Goal: Task Accomplishment & Management: Manage account settings

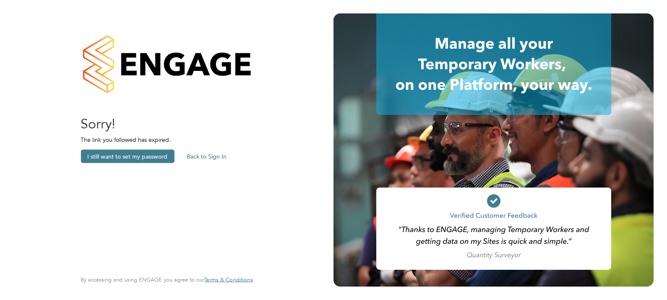
click at [201, 155] on button "Back to Sign In" at bounding box center [206, 156] width 53 height 13
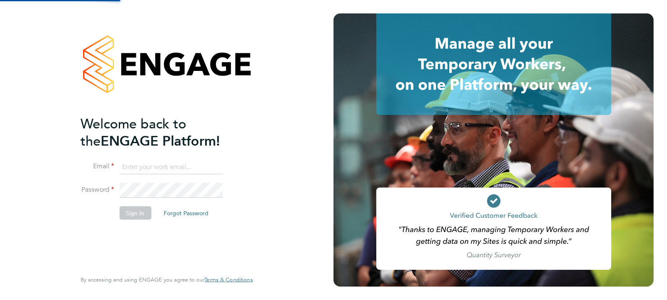
type input "[PERSON_NAME][EMAIL_ADDRESS][PERSON_NAME][DOMAIN_NAME]"
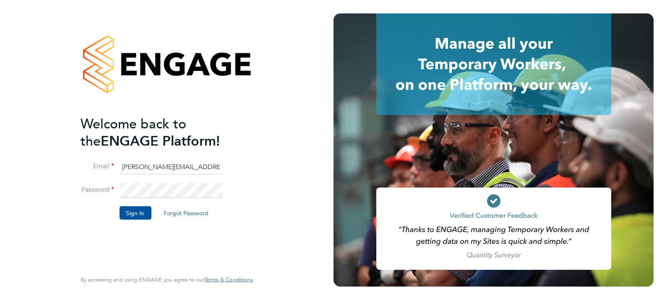
click at [179, 213] on button "Forgot Password" at bounding box center [186, 212] width 58 height 13
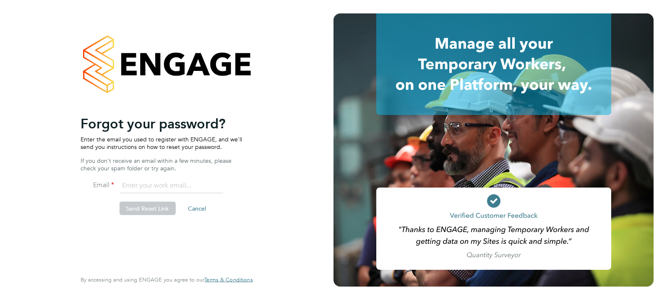
click at [161, 194] on li "Email" at bounding box center [163, 189] width 164 height 23
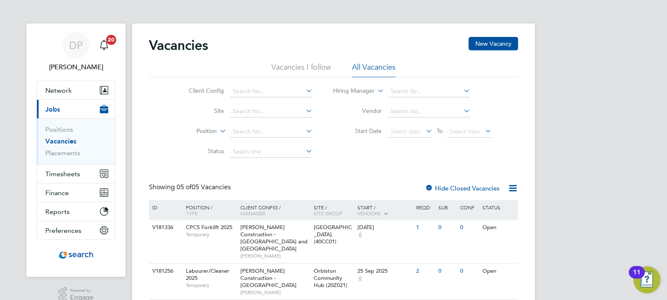
click at [172, 110] on li "Site" at bounding box center [244, 112] width 158 height 20
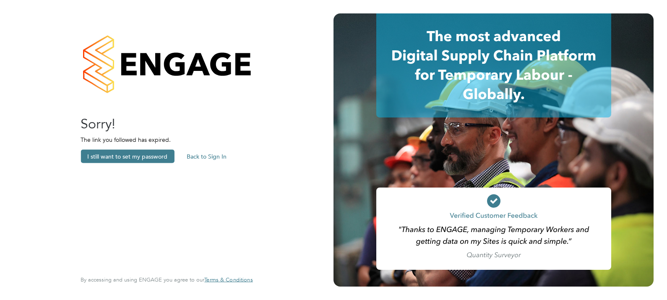
click at [214, 159] on button "Back to Sign In" at bounding box center [206, 156] width 53 height 13
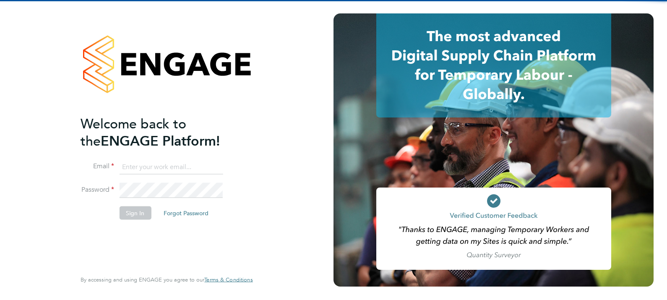
type input "[PERSON_NAME][EMAIL_ADDRESS][PERSON_NAME][DOMAIN_NAME]"
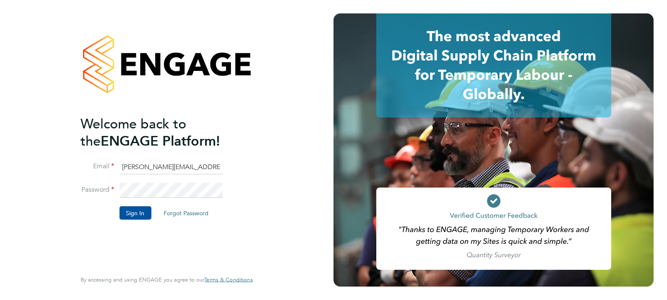
click at [187, 214] on button "Forgot Password" at bounding box center [186, 212] width 58 height 13
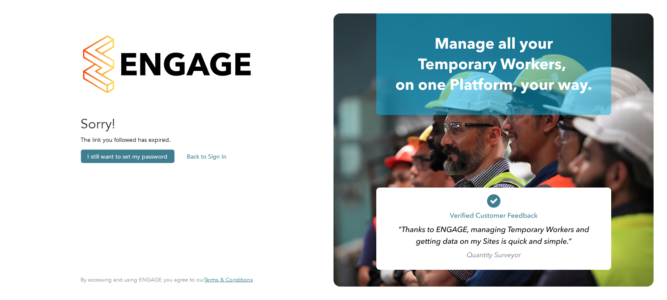
click at [207, 159] on button "Back to Sign In" at bounding box center [206, 156] width 53 height 13
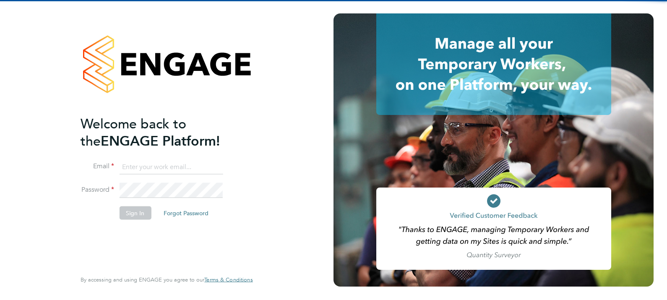
type input "Daniel.Proudfoot@search.co.uk"
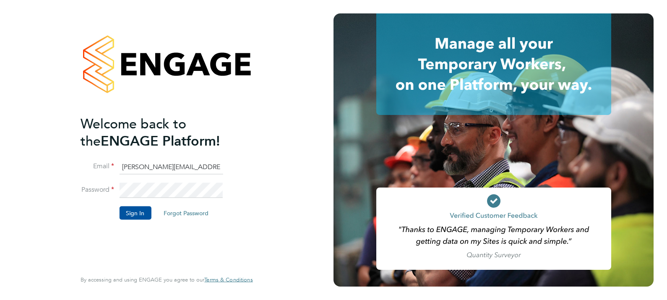
click at [73, 186] on div "Welcome back to the ENGAGE Platform! Email Daniel.Proudfoot@search.co.uk Passwo…" at bounding box center [167, 150] width 206 height 300
click at [91, 209] on li "Sign In Forgot Password" at bounding box center [163, 217] width 164 height 22
click at [134, 210] on button "Sign In" at bounding box center [135, 212] width 32 height 13
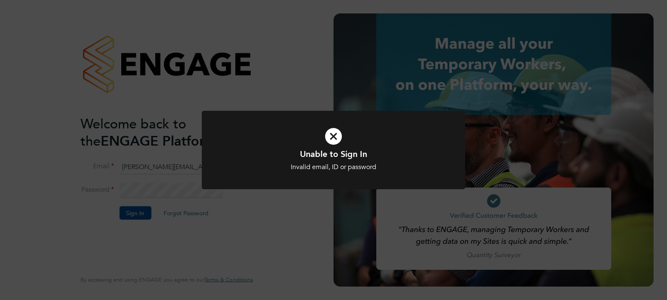
click at [324, 154] on h1 "Unable to Sign In" at bounding box center [333, 154] width 218 height 11
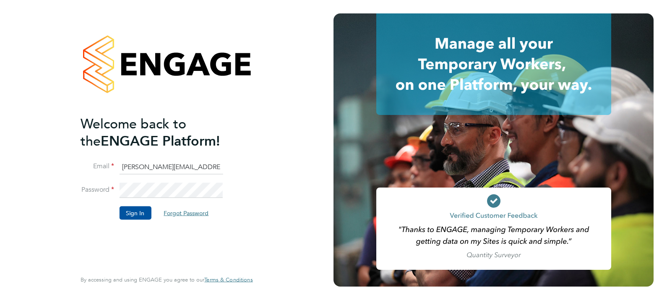
click at [181, 212] on button "Forgot Password" at bounding box center [186, 212] width 58 height 13
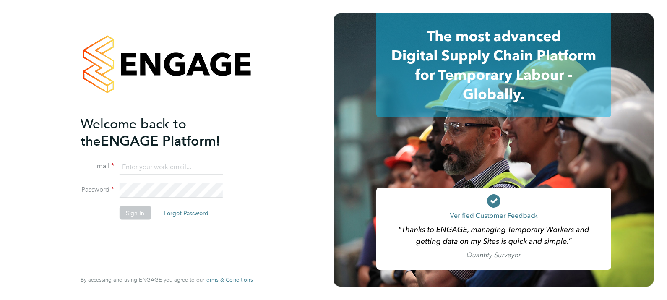
type input "Daniel.Proudfoot@search.co.uk"
click at [193, 211] on button "Forgot Password" at bounding box center [186, 212] width 58 height 13
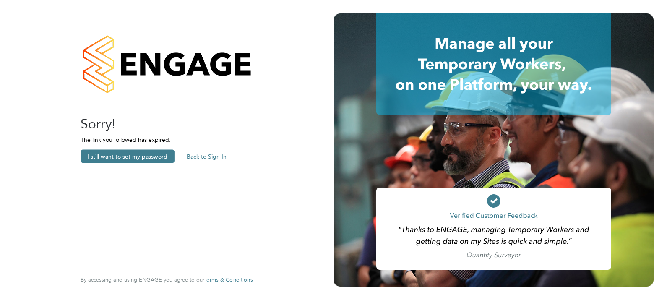
click at [140, 155] on button "I still want to set my password" at bounding box center [128, 156] width 94 height 13
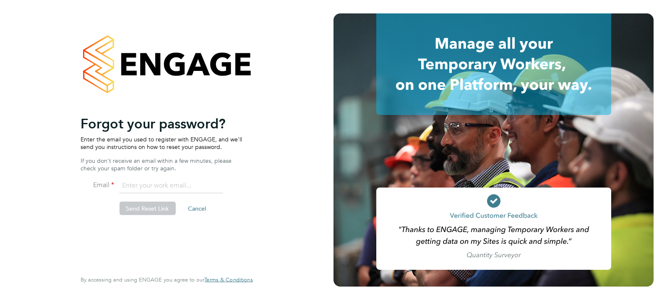
click at [155, 186] on input "email" at bounding box center [171, 185] width 104 height 15
type input "Daniel.Proudfoot@search.co.uk"
click at [147, 206] on button "Send Reset Link" at bounding box center [147, 208] width 56 height 13
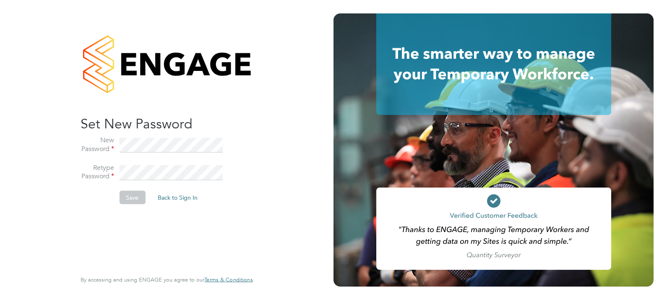
click at [116, 213] on div "Sorry! The link you followed has expired. I want to reset my password Back to S…" at bounding box center [163, 192] width 164 height 154
click at [86, 151] on li "New Password" at bounding box center [163, 150] width 164 height 28
click at [69, 225] on div "Sorry! The link you followed has expired. I want to reset my password Back to S…" at bounding box center [167, 150] width 206 height 300
click at [77, 237] on div "Sorry! The link you followed has expired. I want to reset my password Back to S…" at bounding box center [167, 150] width 206 height 300
click at [132, 194] on button "Save" at bounding box center [132, 197] width 26 height 13
